Goal: Navigation & Orientation: Find specific page/section

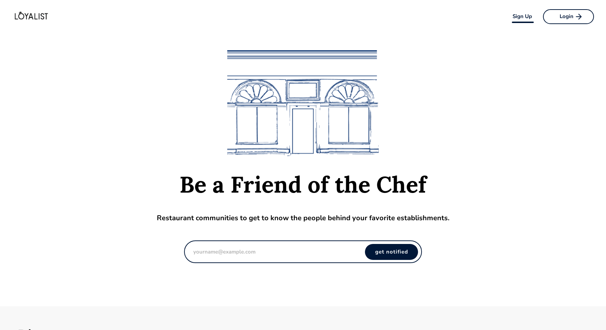
click at [26, 18] on img at bounding box center [30, 16] width 60 height 21
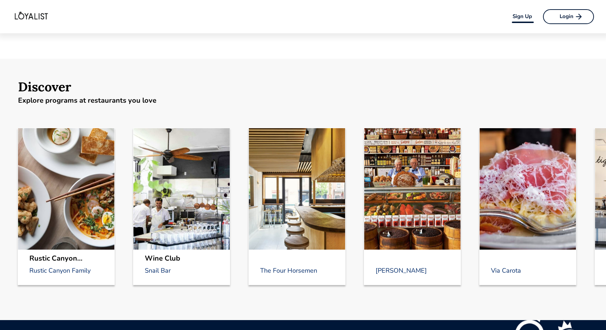
scroll to position [391, 0]
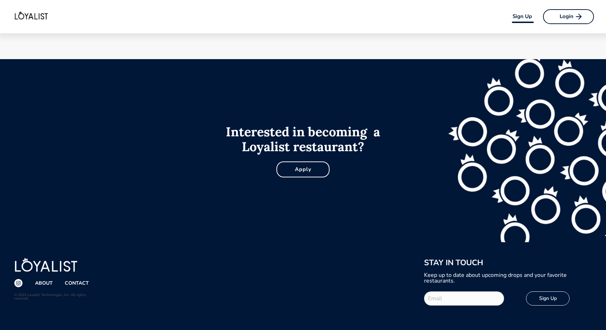
scroll to position [508, 0]
click at [48, 283] on div "ABOUT" at bounding box center [44, 283] width 18 height 5
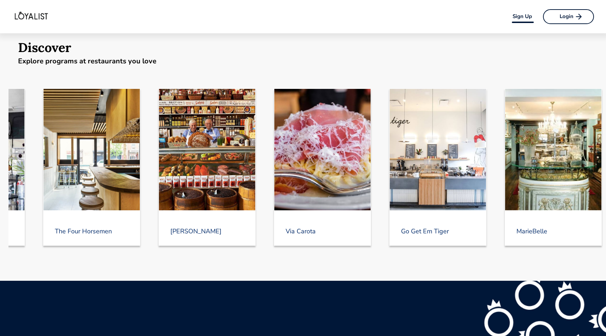
scroll to position [0, 267]
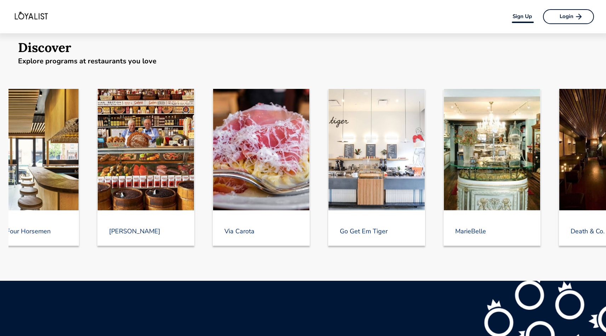
click at [248, 190] on div at bounding box center [261, 149] width 96 height 121
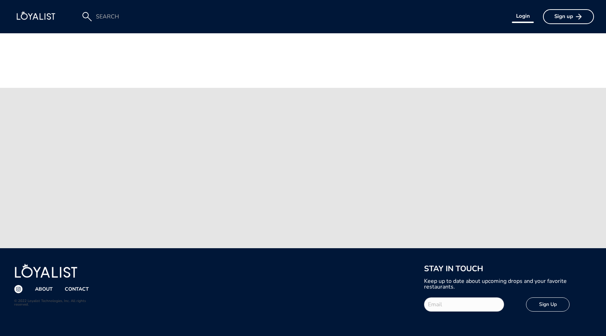
scroll to position [493, 0]
